Goal: Task Accomplishment & Management: Manage account settings

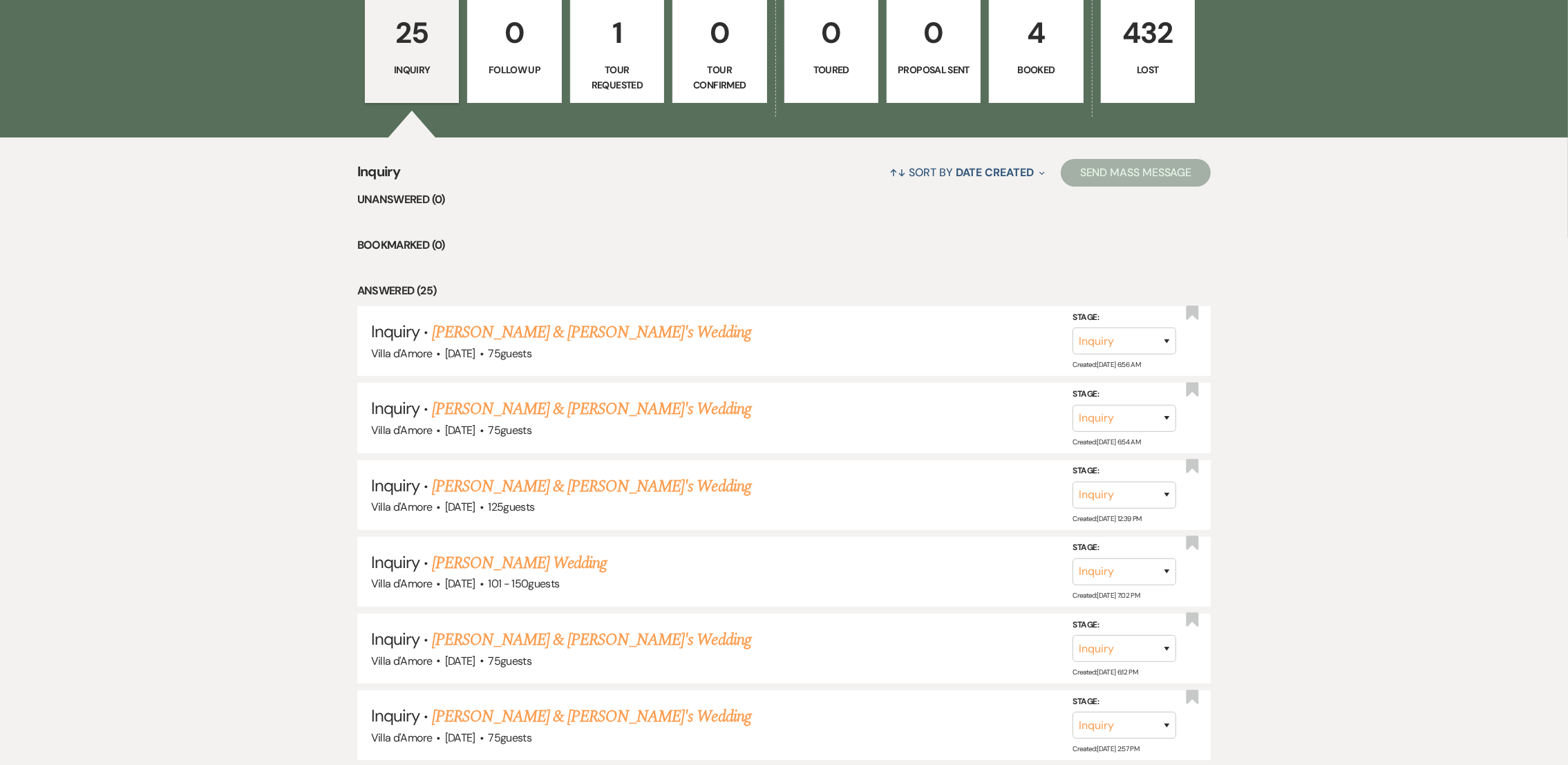
scroll to position [468, 0]
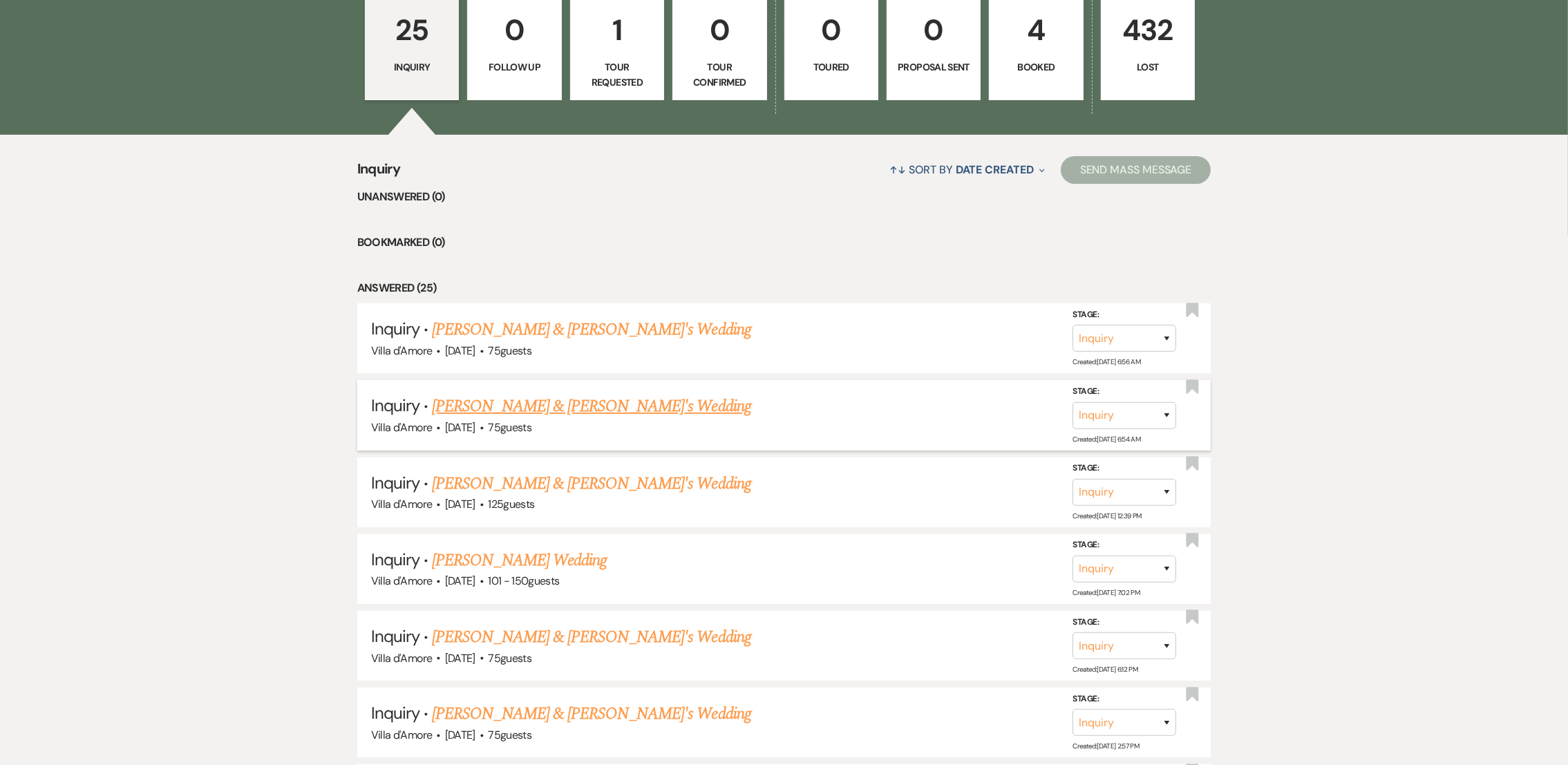
click at [582, 405] on link "[PERSON_NAME] & [PERSON_NAME]'s Wedding" at bounding box center [592, 406] width 319 height 25
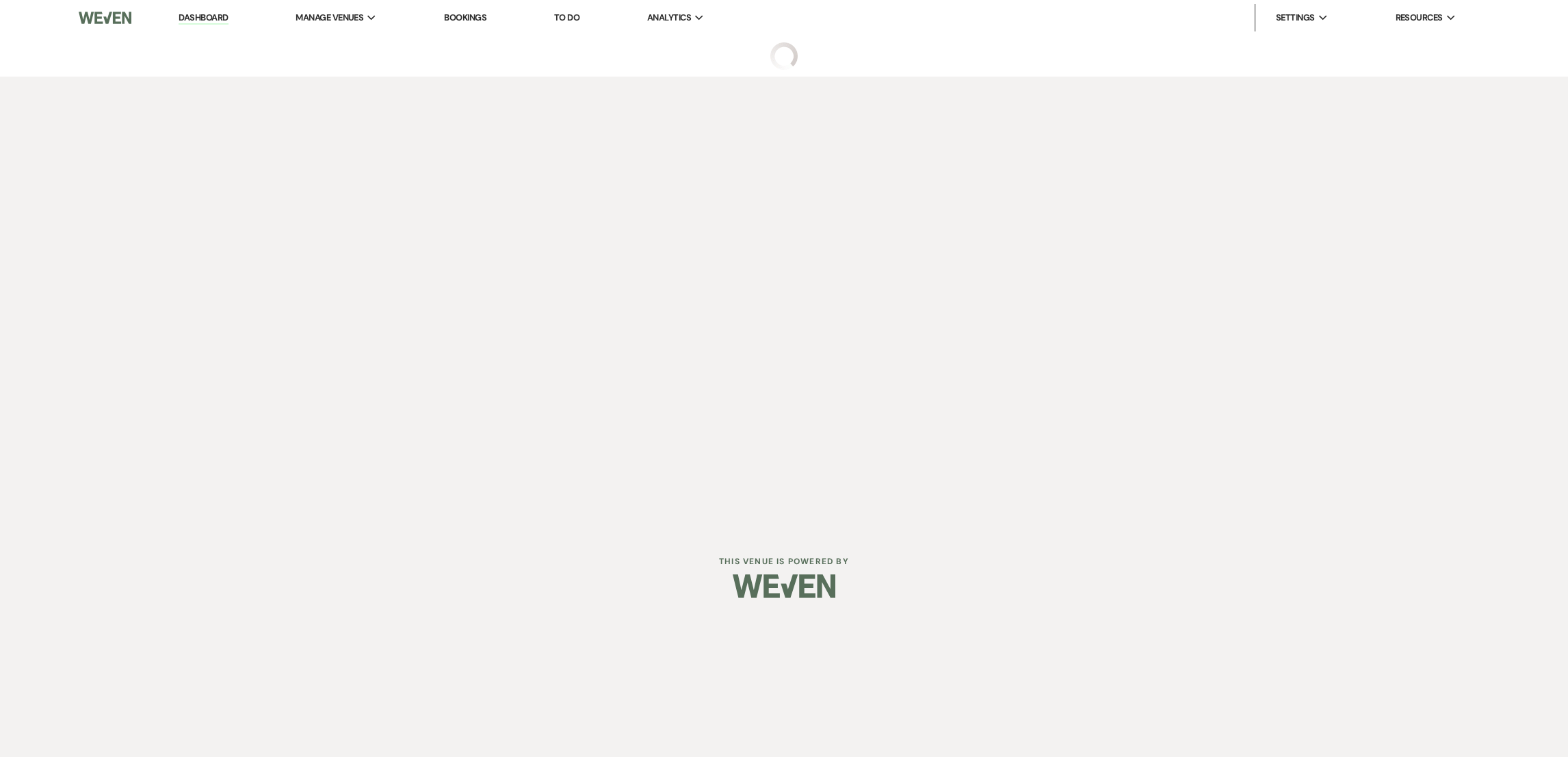
select select "2"
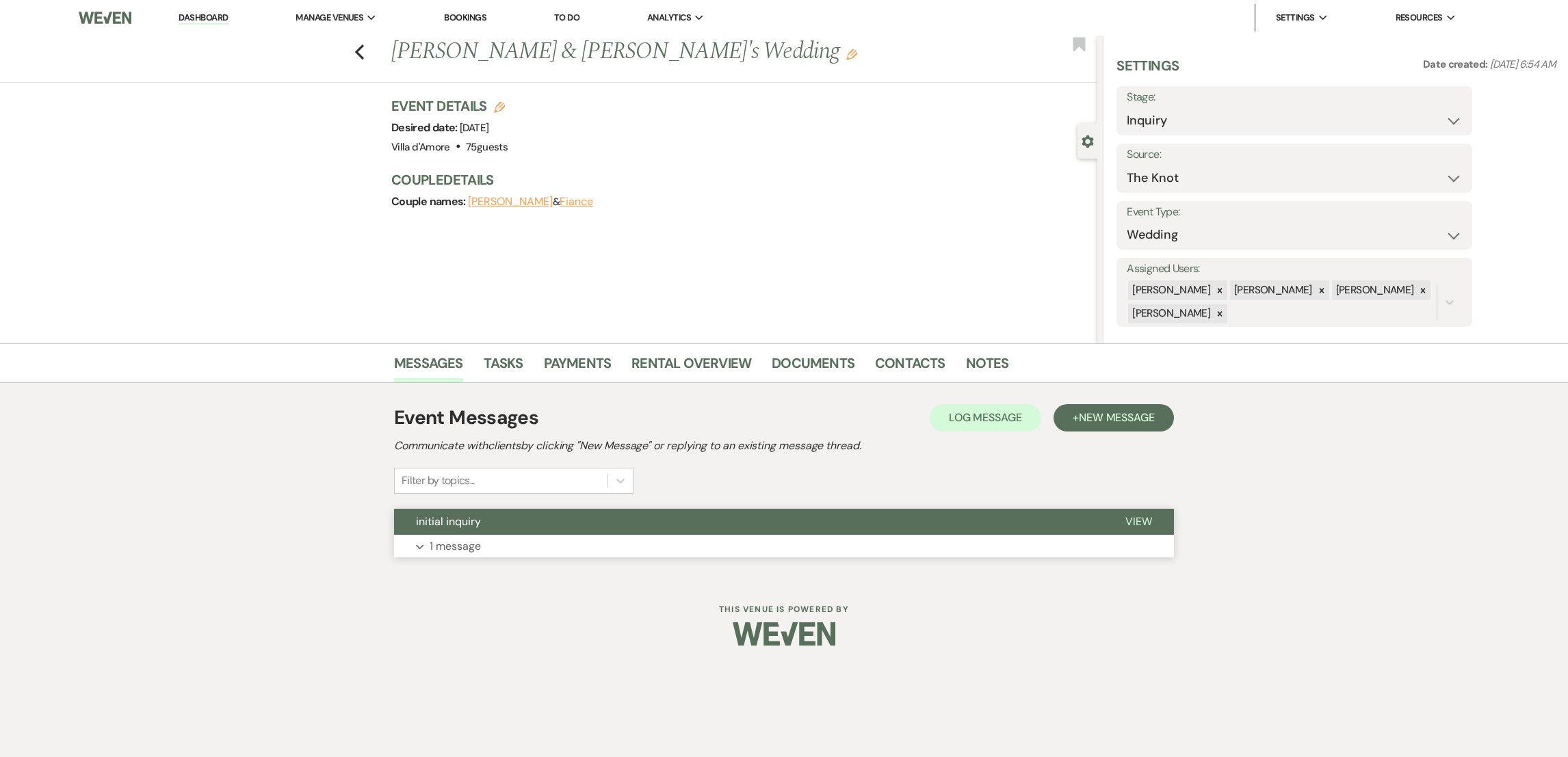
click at [445, 535] on button "Expand 1 message" at bounding box center [784, 546] width 780 height 24
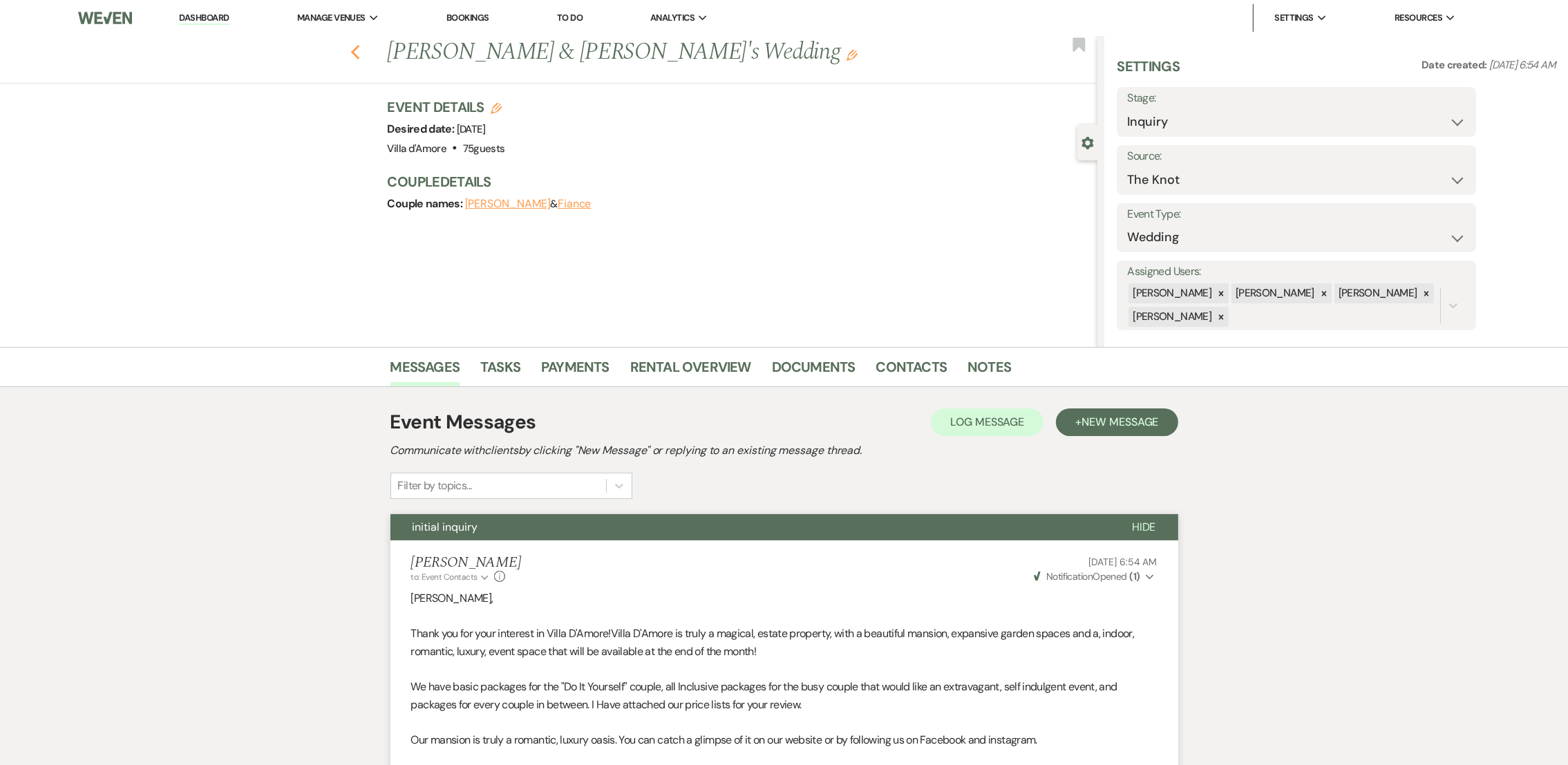
click at [360, 53] on icon "Previous" at bounding box center [355, 52] width 10 height 17
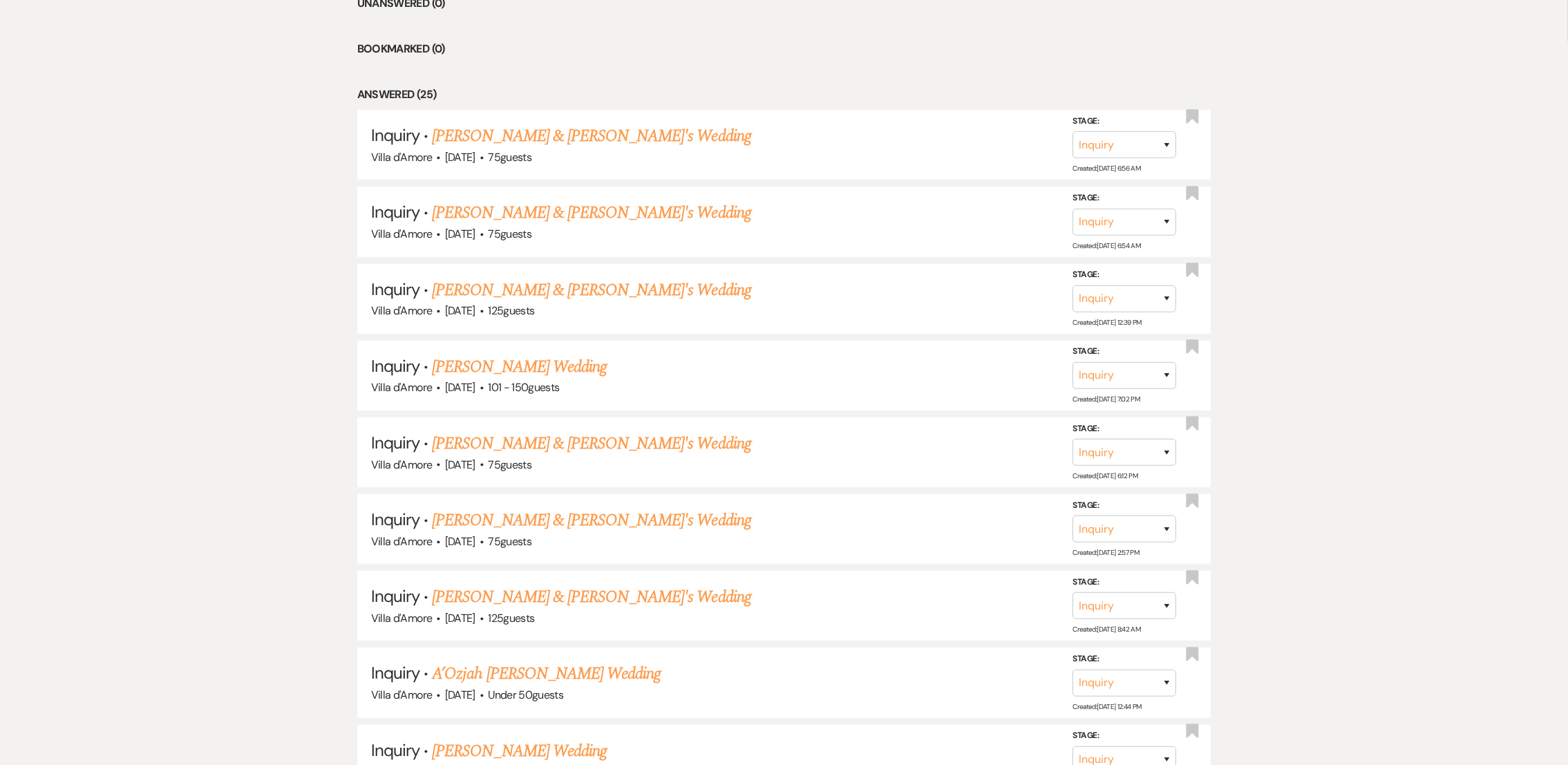
scroll to position [668, 0]
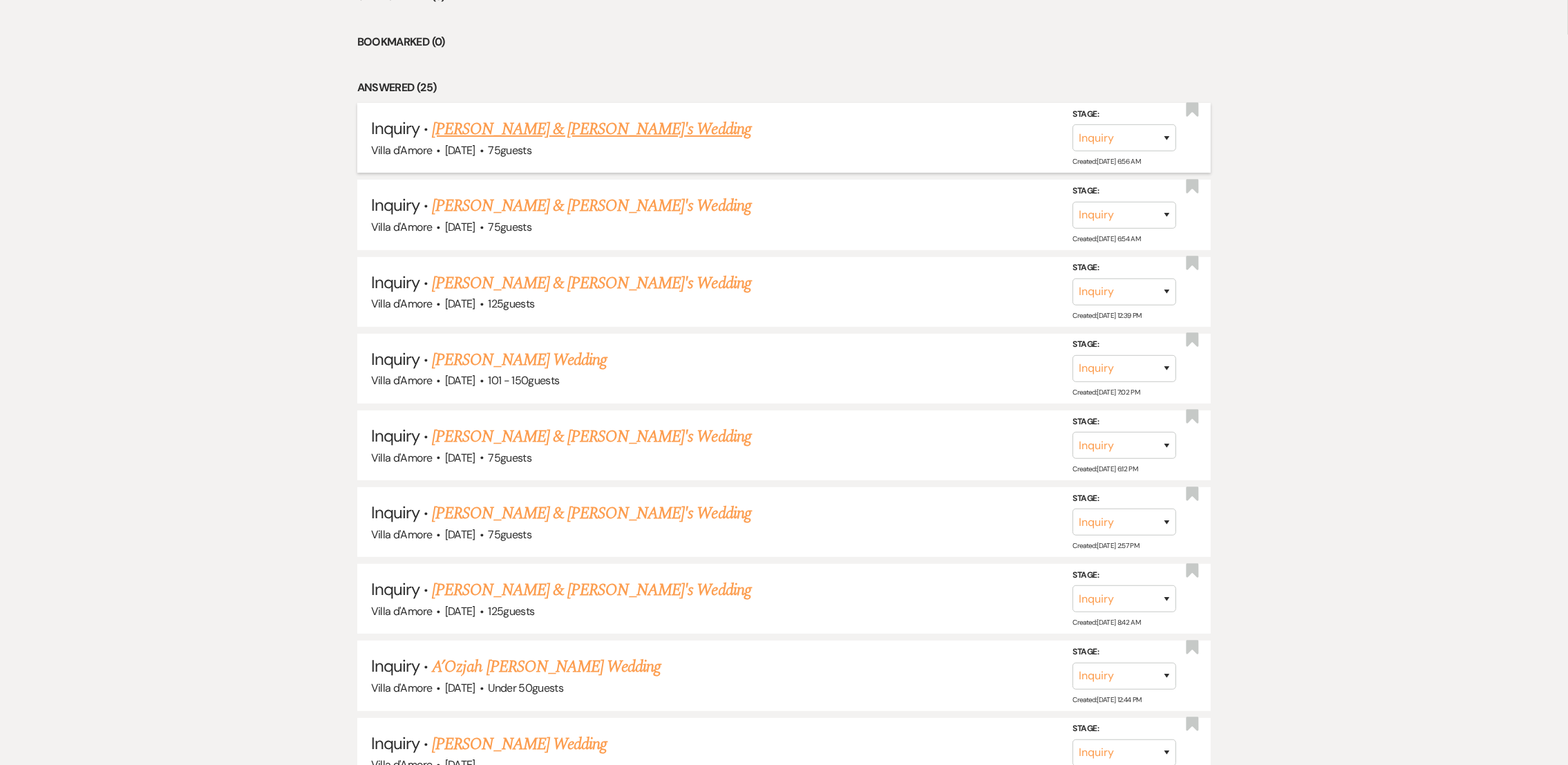
click at [501, 132] on link "[PERSON_NAME] & [PERSON_NAME]'s Wedding" at bounding box center [592, 129] width 319 height 25
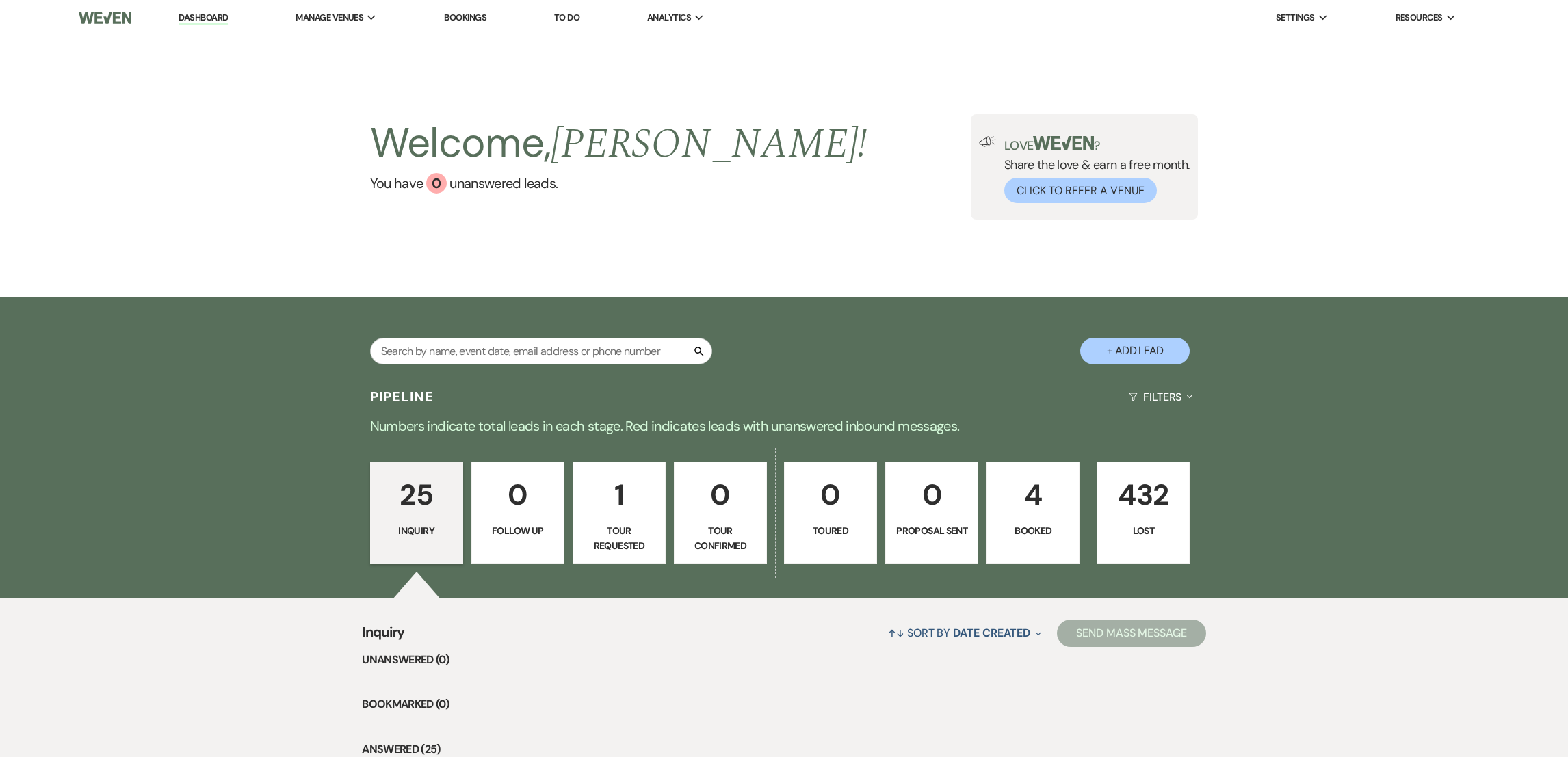
select select "2"
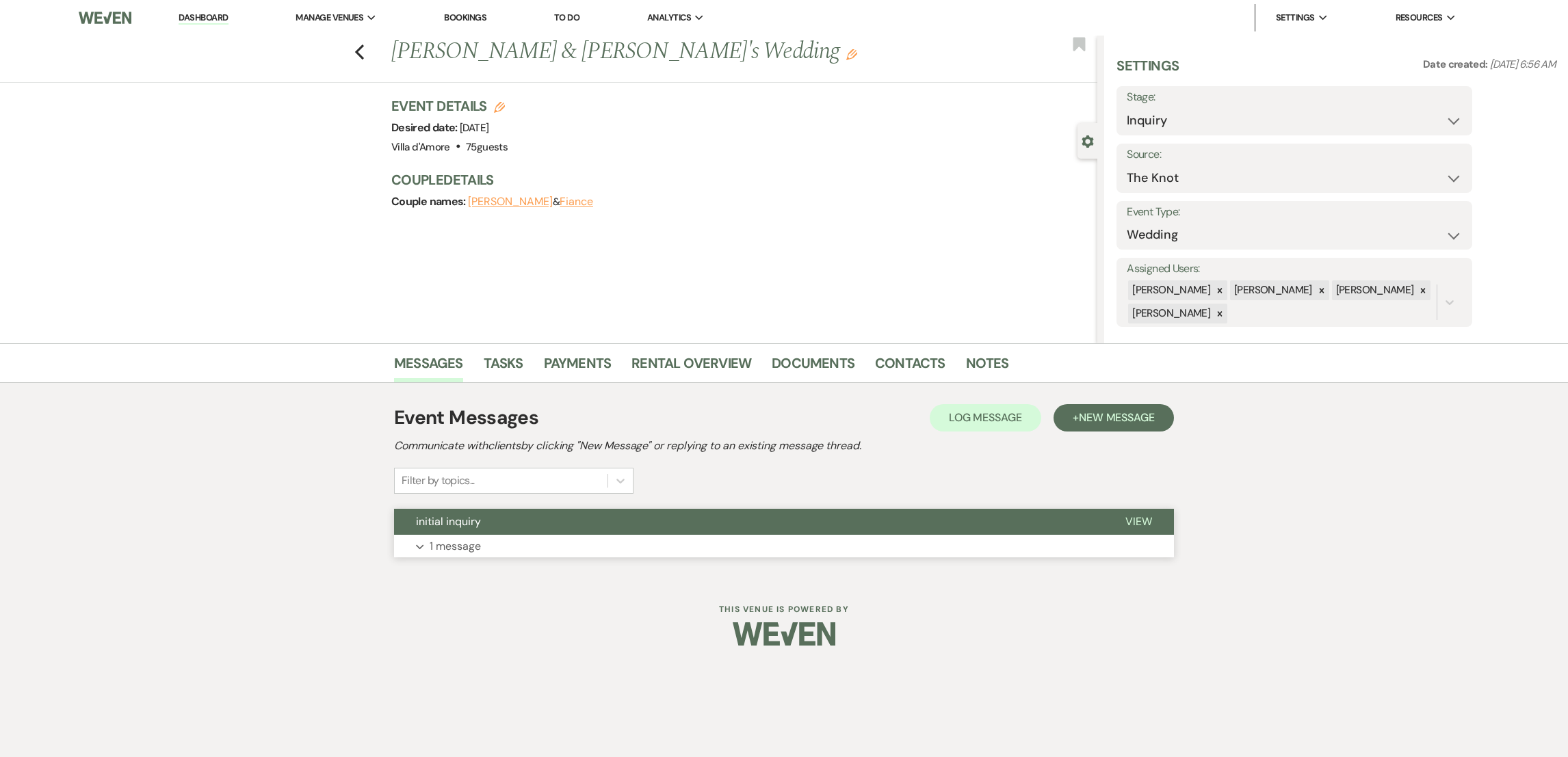
click at [453, 549] on p "1 message" at bounding box center [455, 546] width 51 height 18
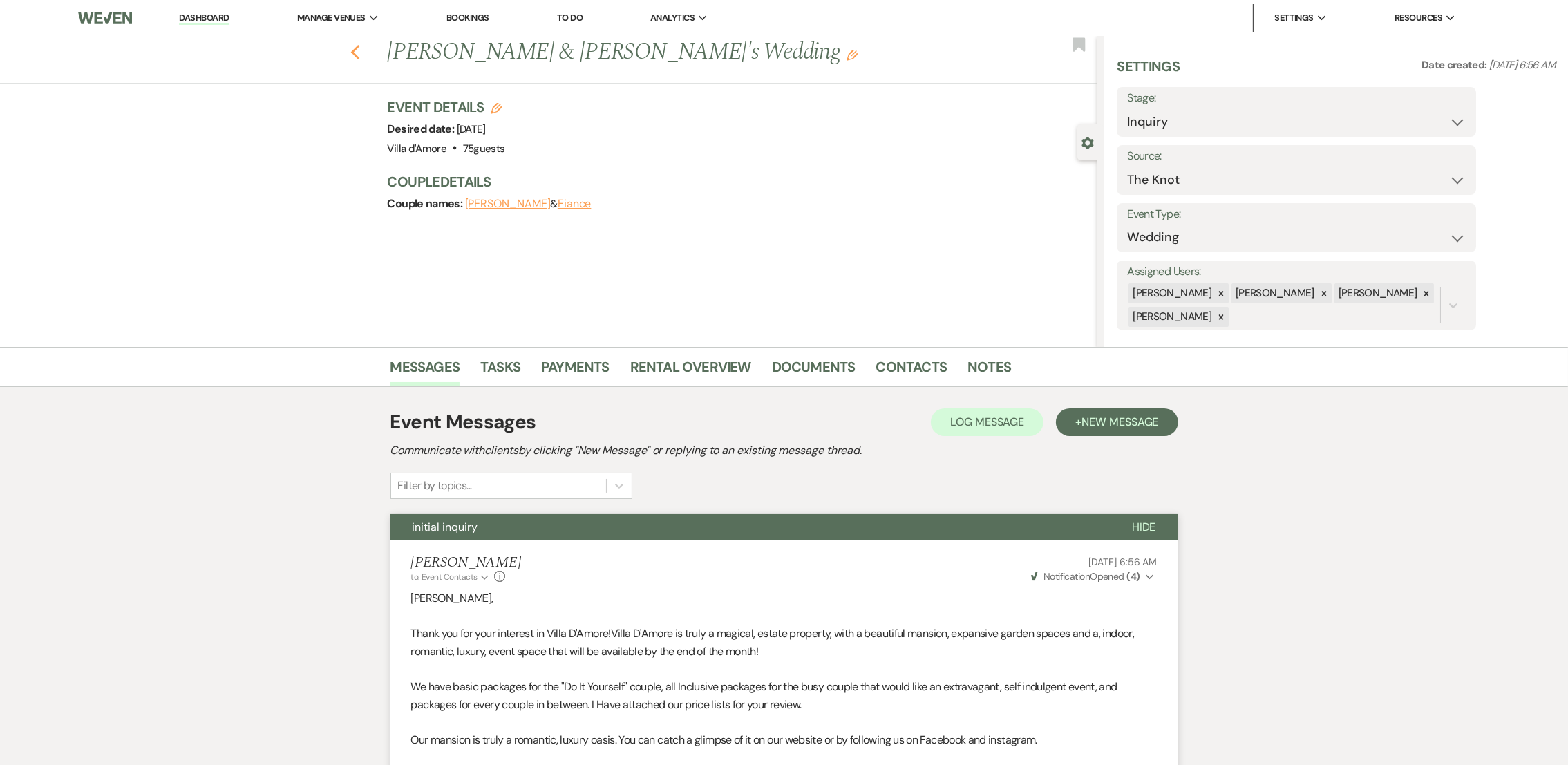
click at [360, 51] on icon "Previous" at bounding box center [355, 52] width 10 height 17
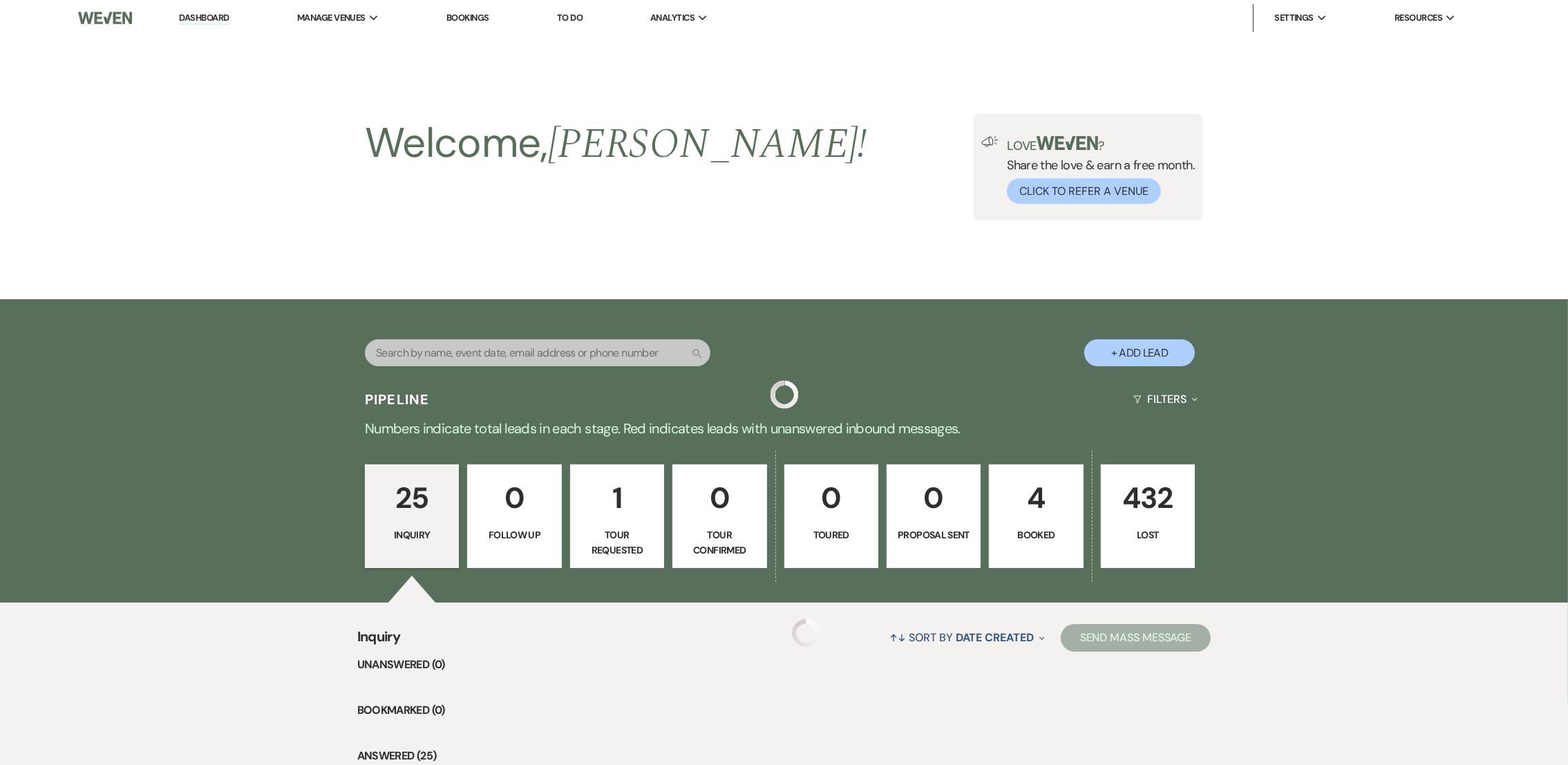
scroll to position [668, 0]
